Goal: Task Accomplishment & Management: Manage account settings

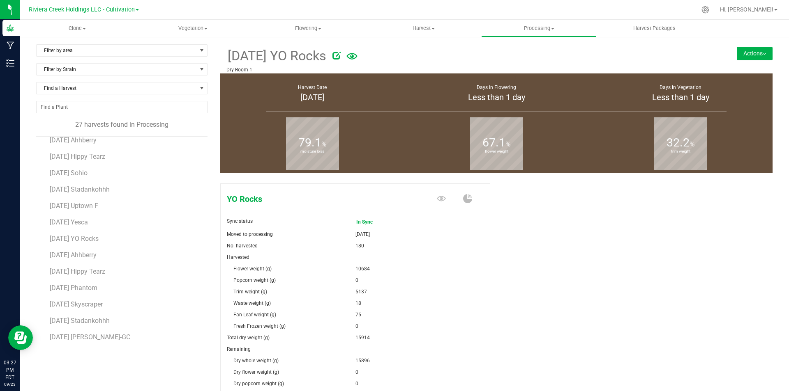
scroll to position [245, 0]
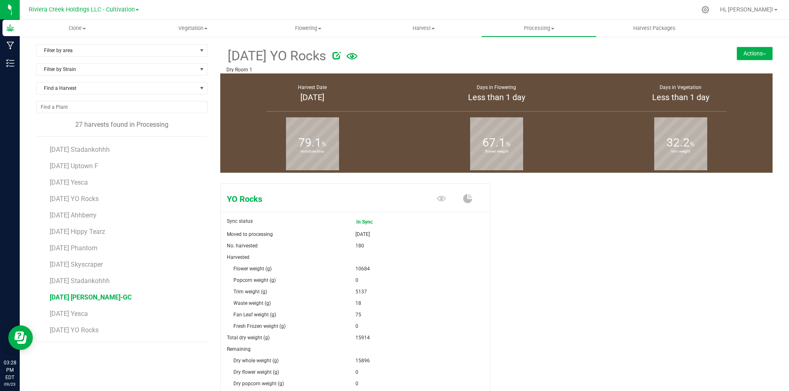
click at [109, 300] on span "[DATE] [PERSON_NAME]-GC" at bounding box center [91, 298] width 82 height 8
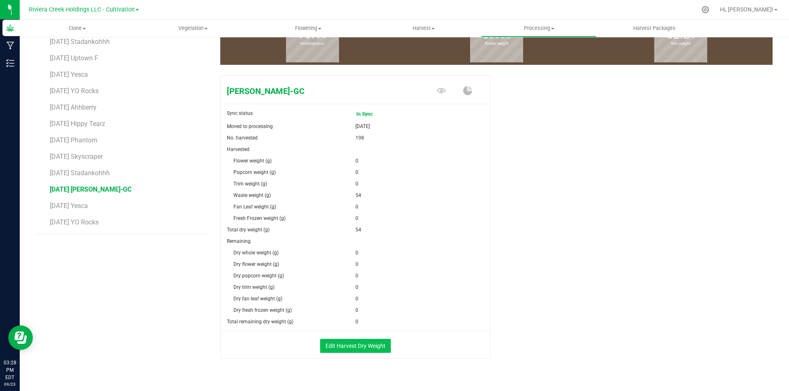
scroll to position [123, 0]
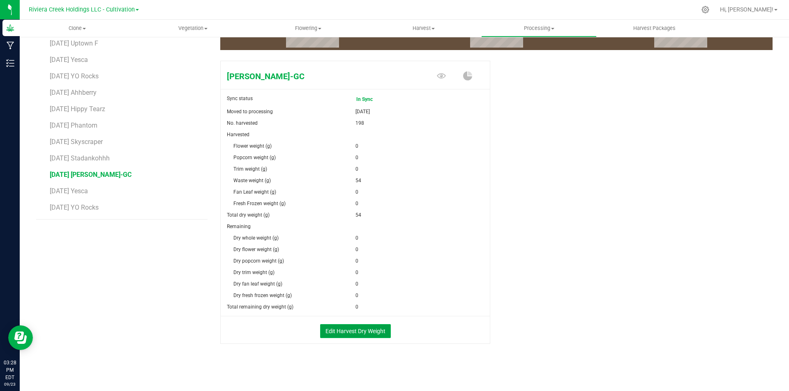
click at [370, 327] on button "Edit Harvest Dry Weight" at bounding box center [355, 331] width 71 height 14
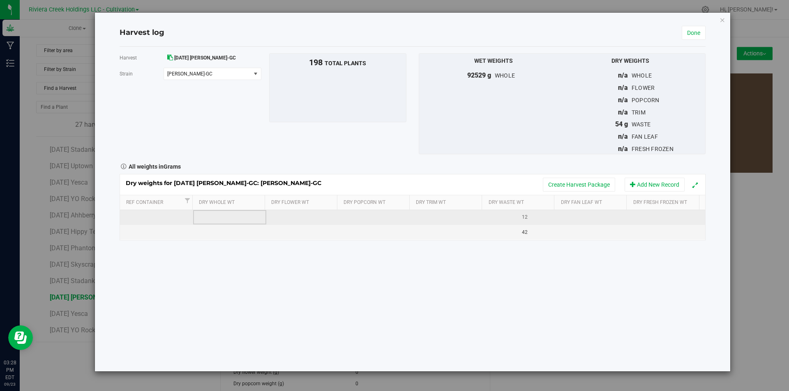
click at [222, 223] on td at bounding box center [229, 217] width 73 height 15
type input "20652"
click at [285, 217] on div "Dry weights for [DATE] [PERSON_NAME]-GC: [PERSON_NAME]-GC Create Harvest Packag…" at bounding box center [413, 207] width 586 height 67
click at [285, 217] on td at bounding box center [302, 217] width 73 height 15
type input "13568"
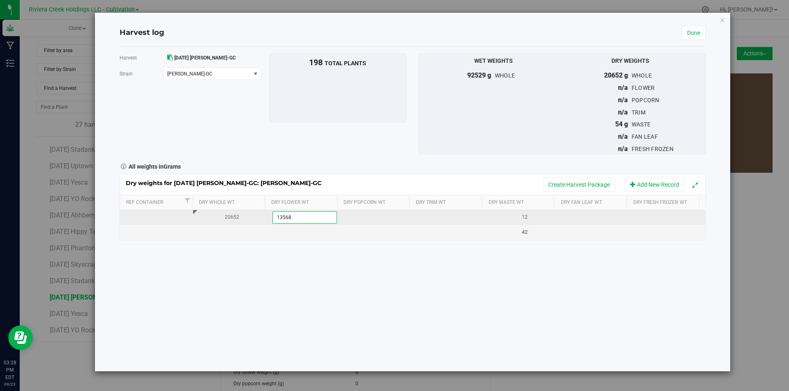
click at [422, 215] on div "Dry weights for [DATE] [PERSON_NAME]-GC: [PERSON_NAME]-GC Create Harvest Packag…" at bounding box center [413, 207] width 586 height 67
click at [422, 215] on td at bounding box center [448, 217] width 73 height 15
type input "7084"
click at [575, 217] on div "Dry weights for [DATE] [PERSON_NAME]-GC: [PERSON_NAME]-GC Create Harvest Packag…" at bounding box center [413, 207] width 586 height 67
click at [575, 217] on td at bounding box center [595, 217] width 73 height 15
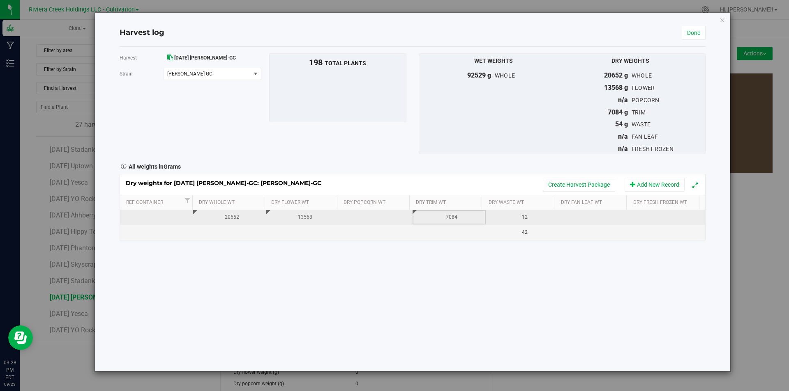
click at [456, 219] on div "7084" at bounding box center [451, 218] width 67 height 8
click at [566, 260] on div "Harvest [DATE] [GEOGRAPHIC_DATA]-[PERSON_NAME][GEOGRAPHIC_DATA] [PERSON_NAME]-G…" at bounding box center [413, 209] width 586 height 325
click at [461, 219] on div "0" at bounding box center [451, 218] width 67 height 8
type input "07009"
click at [496, 256] on div "Harvest [DATE] [GEOGRAPHIC_DATA]-[PERSON_NAME][GEOGRAPHIC_DATA] [PERSON_NAME]-G…" at bounding box center [413, 209] width 586 height 325
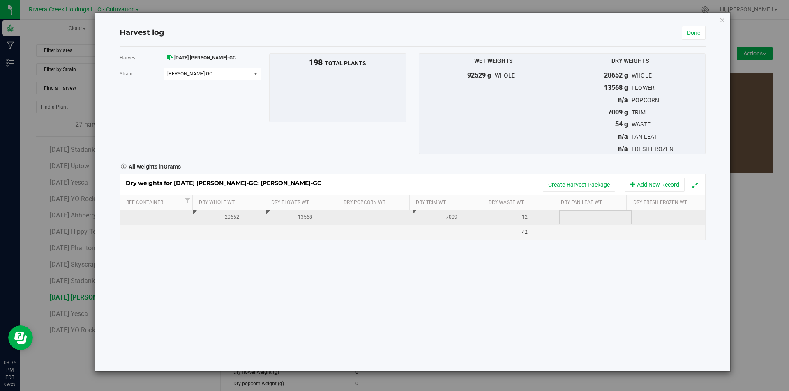
click at [595, 213] on td at bounding box center [595, 217] width 73 height 15
type input "75"
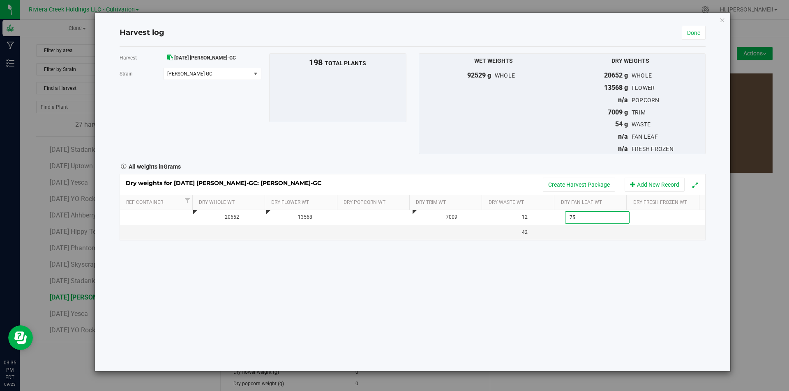
click at [611, 269] on div "Harvest [DATE] [GEOGRAPHIC_DATA]-[PERSON_NAME][GEOGRAPHIC_DATA] [PERSON_NAME]-G…" at bounding box center [413, 209] width 586 height 325
click at [700, 37] on link "Done" at bounding box center [693, 33] width 24 height 14
